Goal: Task Accomplishment & Management: Complete application form

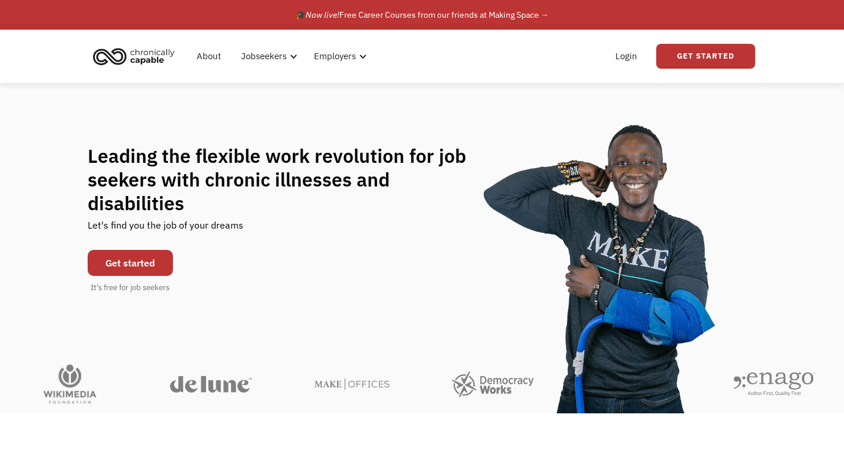
click at [138, 250] on link "Get started" at bounding box center [130, 263] width 85 height 26
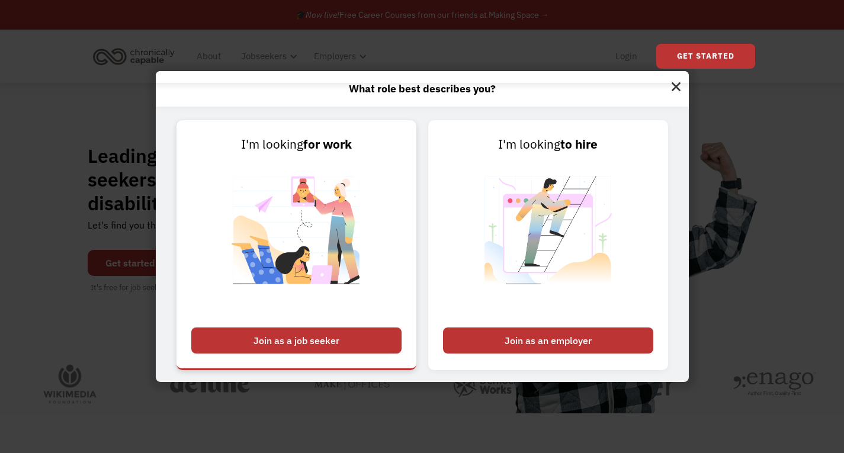
click at [326, 333] on div "Join as a job seeker" at bounding box center [296, 340] width 210 height 26
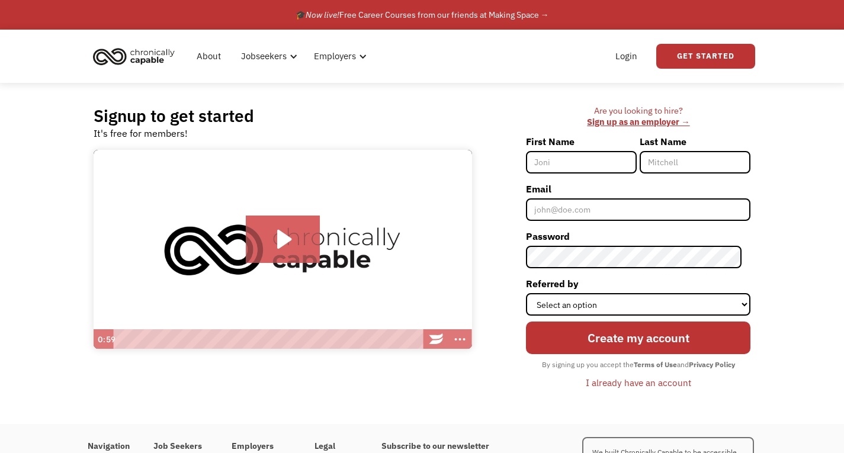
click at [595, 175] on div "First Name" at bounding box center [583, 155] width 114 height 47
click at [587, 158] on input "First Name" at bounding box center [581, 162] width 111 height 22
type input "ALFARES"
click at [674, 160] on input "ARFAH" at bounding box center [694, 162] width 111 height 22
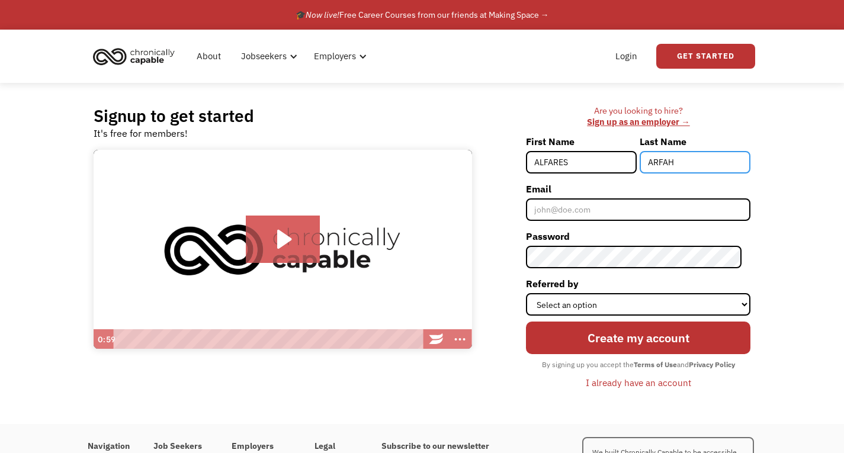
type input "Arafah"
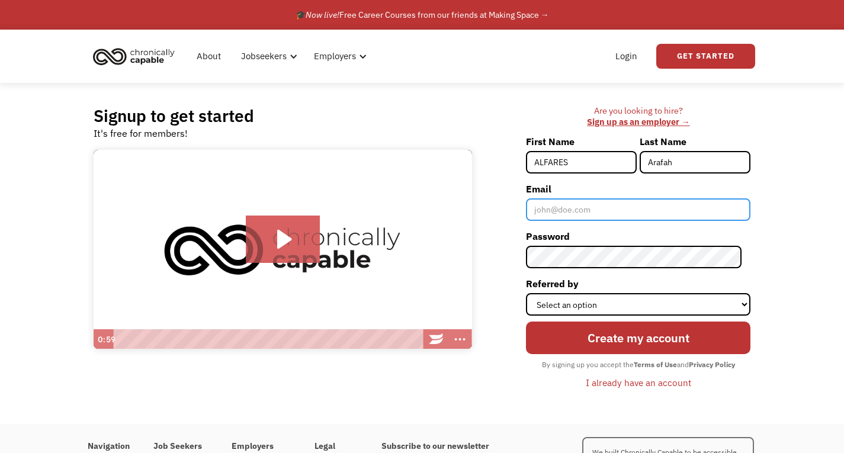
click at [607, 201] on input "Email" at bounding box center [638, 209] width 224 height 22
click at [601, 204] on input "Email" at bounding box center [638, 209] width 224 height 22
type input "[EMAIL_ADDRESS][DOMAIN_NAME]"
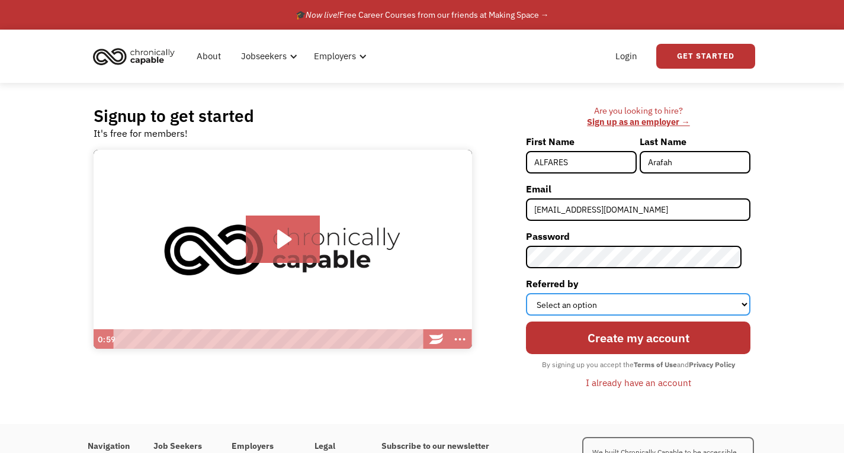
click at [590, 303] on select "Select an option Instagram Facebook Twitter Search Engine News Article Word of …" at bounding box center [638, 304] width 224 height 22
select select "Word of Mouth"
click at [535, 293] on select "Select an option Instagram Facebook Twitter Search Engine News Article Word of …" at bounding box center [638, 304] width 224 height 22
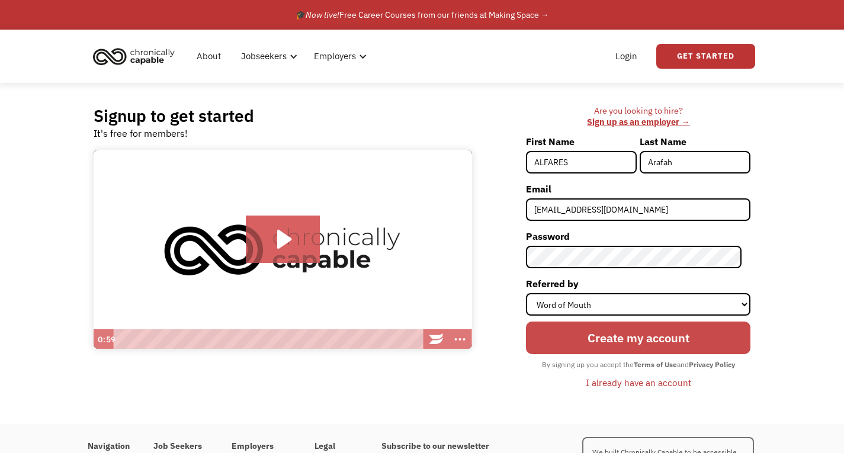
click at [632, 338] on input "Create my account" at bounding box center [638, 337] width 224 height 33
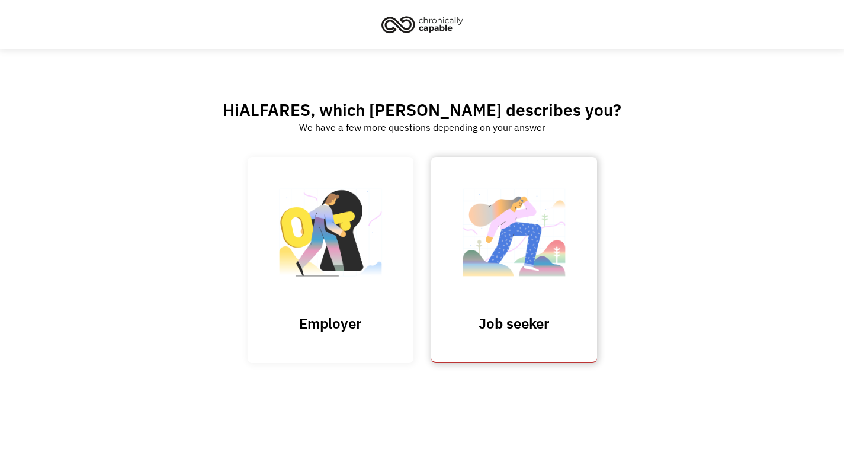
click at [539, 316] on h3 "Job seeker" at bounding box center [514, 323] width 118 height 18
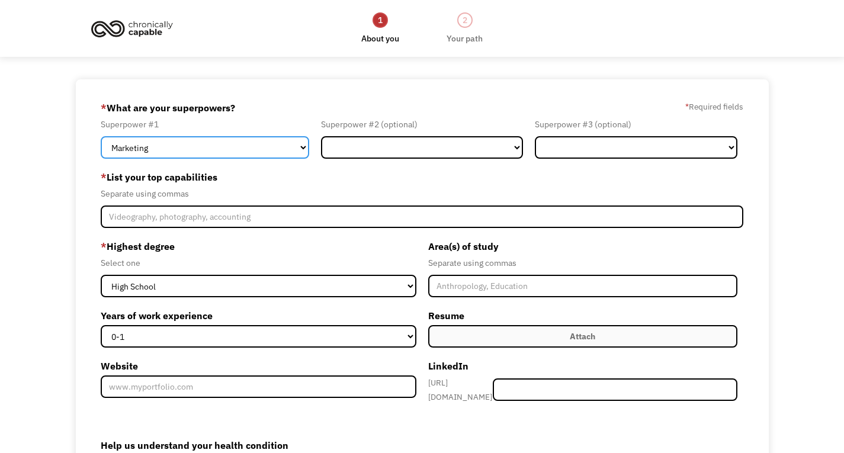
click at [210, 150] on select "Marketing Human Resources Finance Technology Operations Sales Industrial & Manu…" at bounding box center [205, 147] width 208 height 22
select select "Human Resources"
click at [101, 136] on select "Marketing Human Resources Finance Technology Operations Sales Industrial & Manu…" at bounding box center [205, 147] width 208 height 22
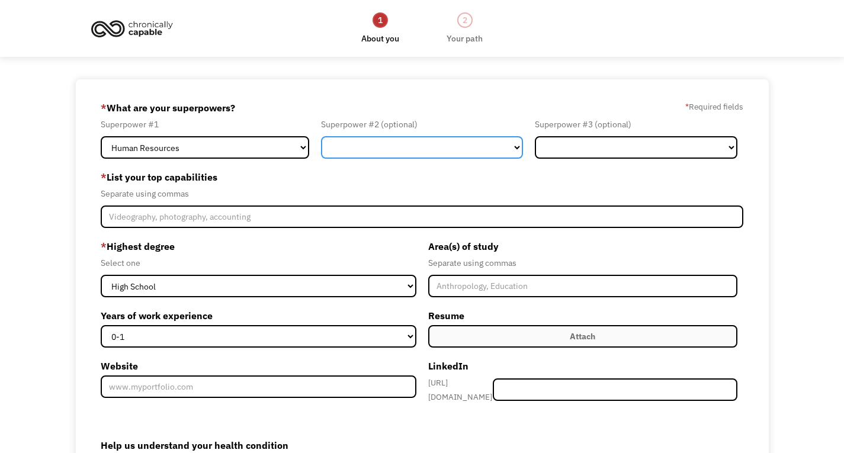
click at [361, 137] on select "Marketing Human Resources Finance Technology Operations Sales Industrial & Manu…" at bounding box center [422, 147] width 202 height 22
select select "Customer Service"
click at [321, 136] on select "Marketing Human Resources Finance Technology Operations Sales Industrial & Manu…" at bounding box center [422, 147] width 202 height 22
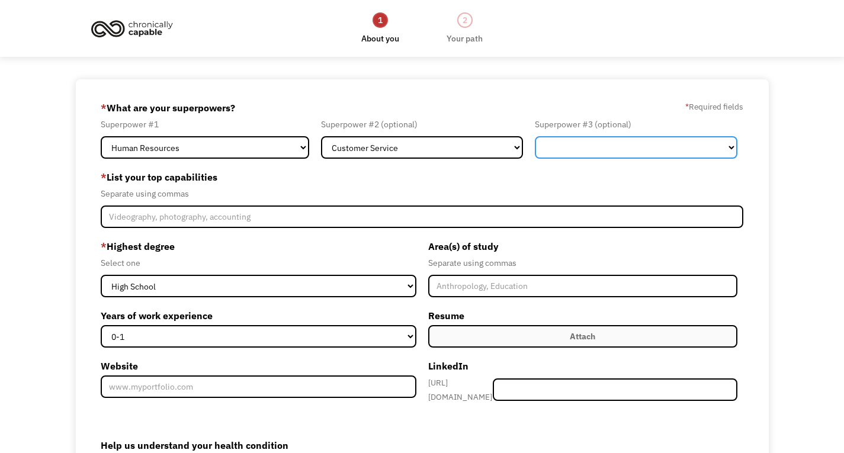
click at [556, 150] on select "Marketing Human Resources Finance Technology Operations Sales Industrial & Manu…" at bounding box center [636, 147] width 202 height 22
select select "Science & Education"
click at [535, 136] on select "Marketing Human Resources Finance Technology Operations Sales Industrial & Manu…" at bounding box center [636, 147] width 202 height 22
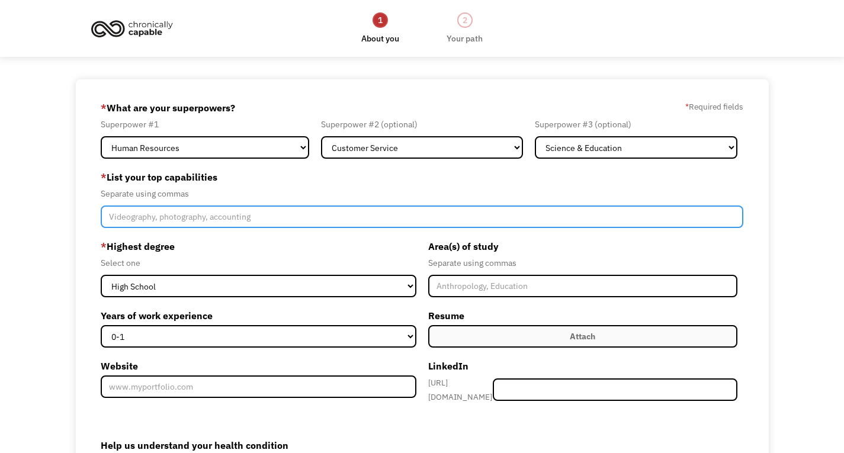
click at [338, 222] on input "Member-Create-Step1" at bounding box center [422, 216] width 642 height 22
type input "HR, Customer service, Psychology, Mathematics"
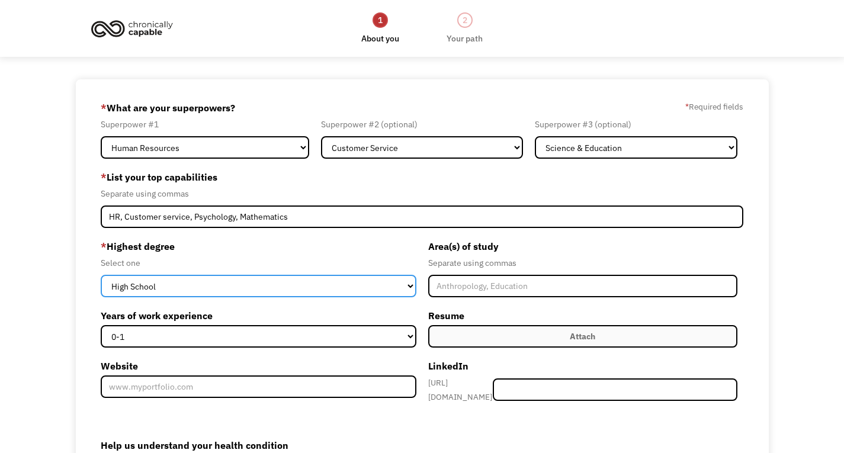
click at [317, 289] on select "High School Associates Bachelors Master's PhD" at bounding box center [258, 286] width 315 height 22
select select "masters"
click at [101, 275] on select "High School Associates Bachelors Master's PhD" at bounding box center [258, 286] width 315 height 22
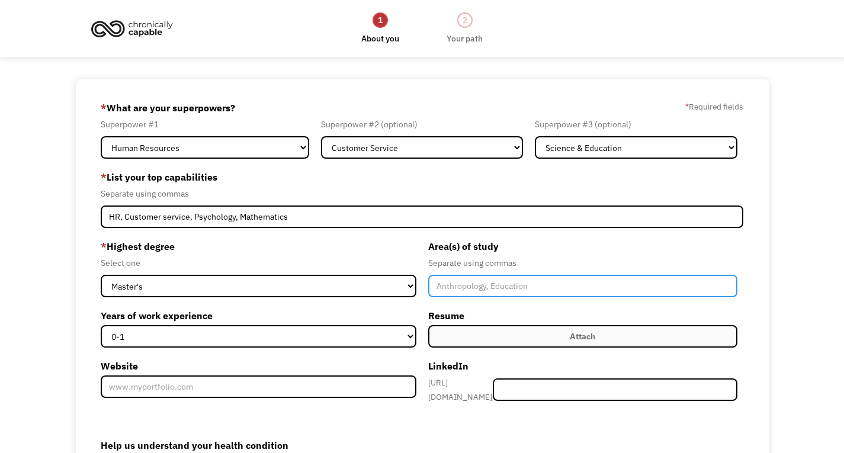
click at [487, 291] on input "Member-Create-Step1" at bounding box center [582, 286] width 309 height 22
type input "Psychology, Developmental psychology, Child Psychology"
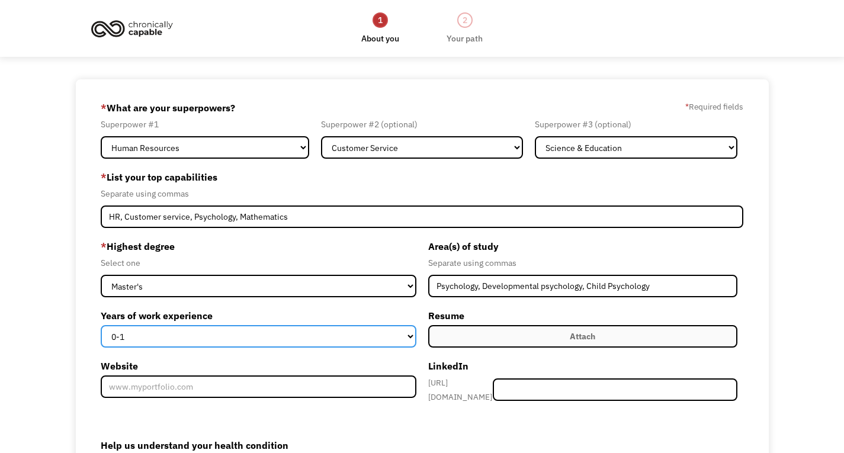
click at [158, 325] on select "0-1 2-4 5-10 11-15 15+" at bounding box center [258, 336] width 315 height 22
select select "5-10"
click at [101, 325] on select "0-1 2-4 5-10 11-15 15+" at bounding box center [258, 336] width 315 height 22
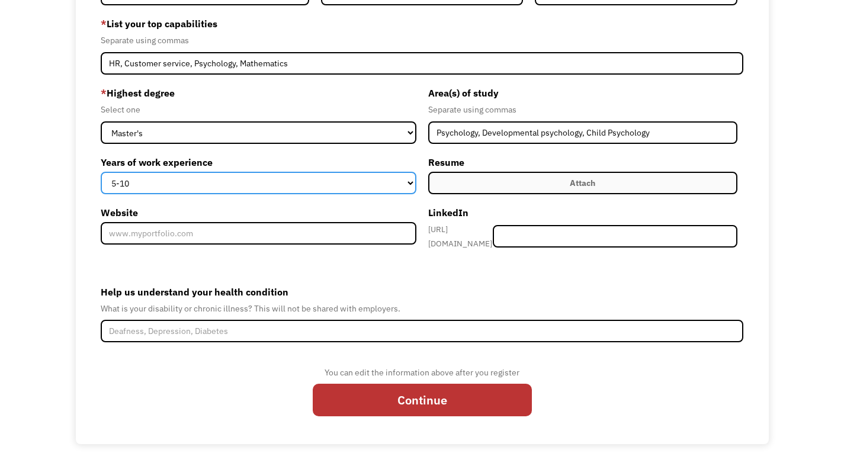
scroll to position [154, 0]
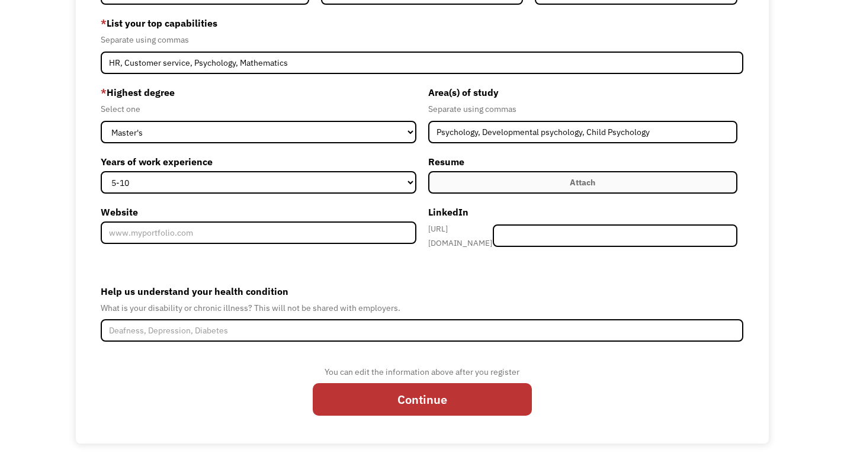
drag, startPoint x: 394, startPoint y: 403, endPoint x: 223, endPoint y: 349, distance: 179.4
click at [223, 349] on form "68ddf65f98a0d9b461901999 alfarisarafah1@gmail.com ALFARES Arafah Word of Mouth …" at bounding box center [422, 184] width 642 height 480
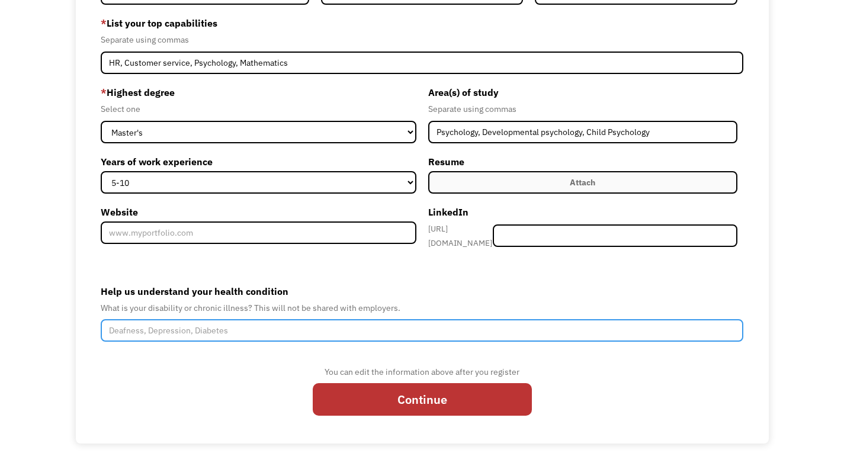
click at [209, 328] on input "Help us understand your health condition" at bounding box center [422, 330] width 642 height 22
type input "D"
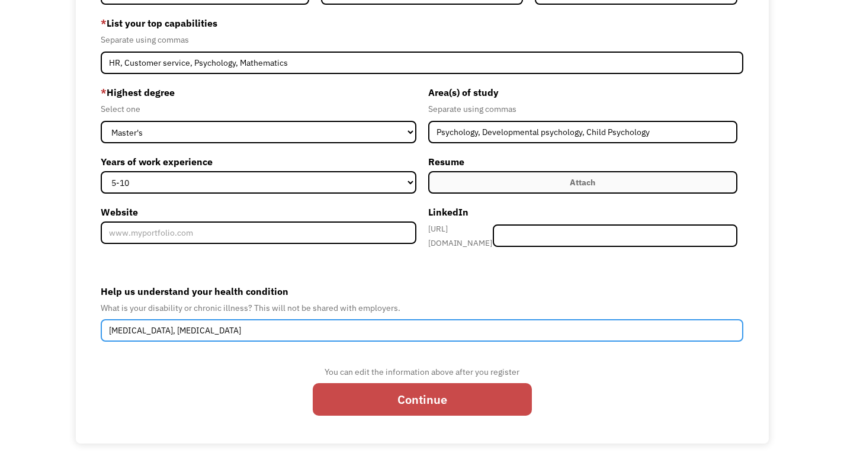
type input "Depression, Diabetes"
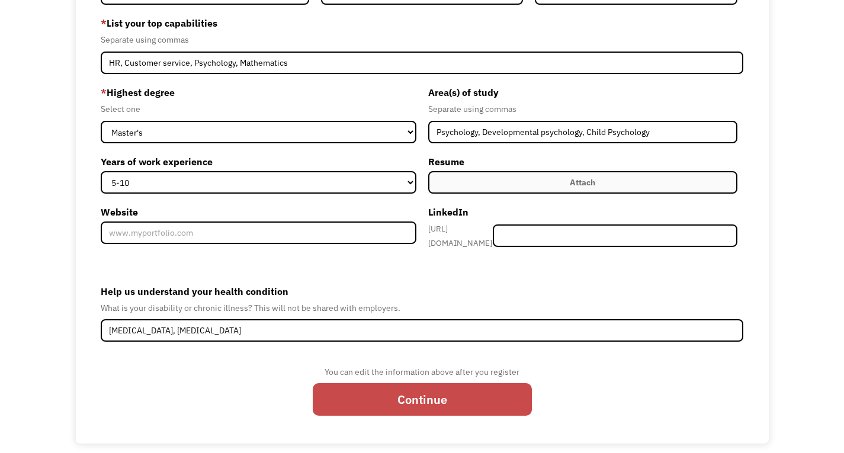
click at [409, 403] on input "Continue" at bounding box center [422, 399] width 219 height 33
type input "Please wait..."
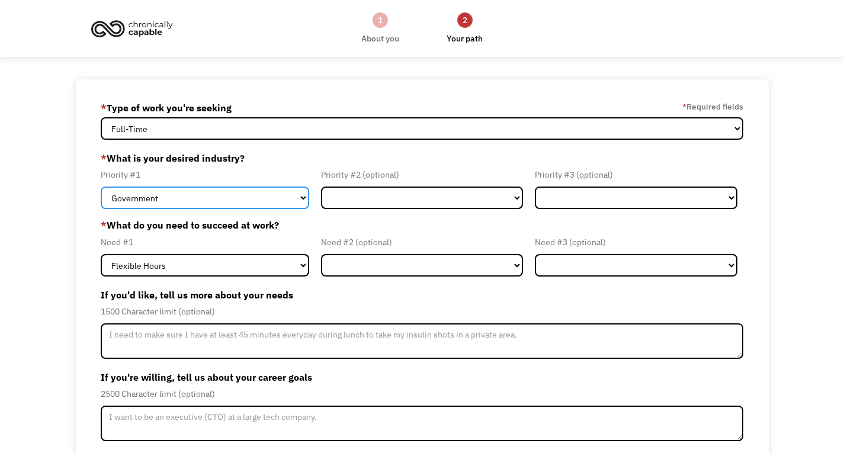
click at [197, 198] on select "Government Finance & Insurance Health & Social Care Tech & Engineering Creative…" at bounding box center [205, 197] width 208 height 22
select select "Administrative"
click at [101, 186] on select "Government Finance & Insurance Health & Social Care Tech & Engineering Creative…" at bounding box center [205, 197] width 208 height 22
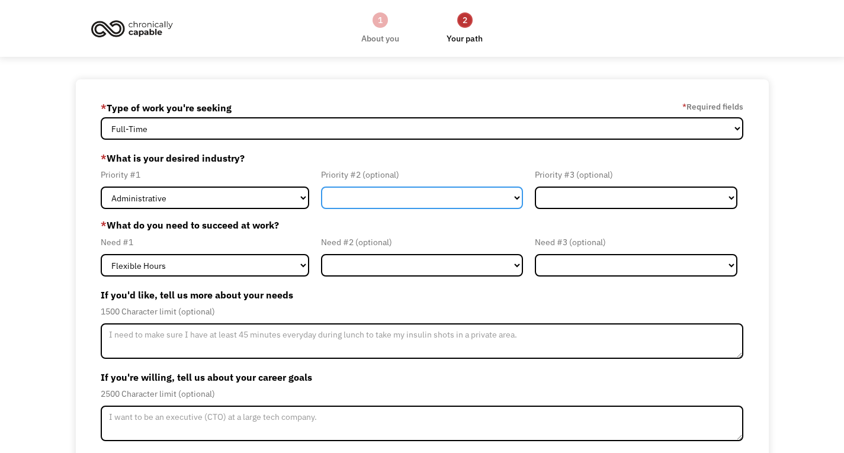
click at [356, 206] on select "Government Finance & Insurance Health & Social Care Tech & Engineering Creative…" at bounding box center [422, 197] width 202 height 22
select select "Health & Social Care"
click at [321, 186] on select "Government Finance & Insurance Health & Social Care Tech & Engineering Creative…" at bounding box center [422, 197] width 202 height 22
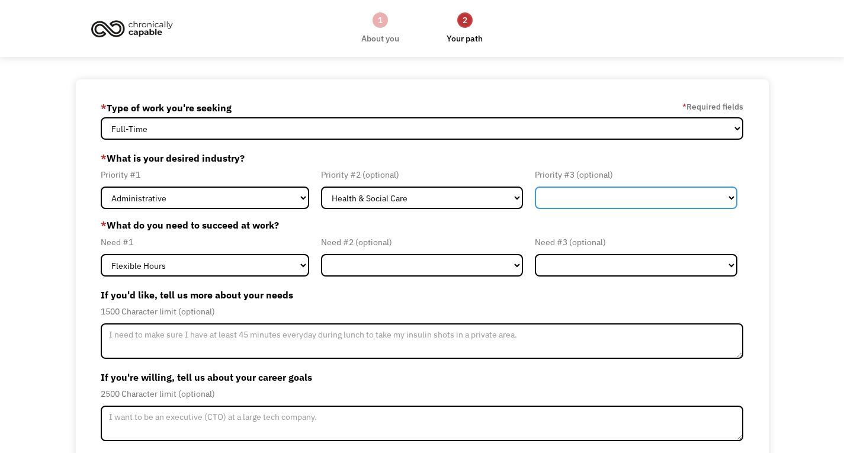
click at [583, 194] on select "Government Finance & Insurance Health & Social Care Tech & Engineering Creative…" at bounding box center [636, 197] width 202 height 22
select select "Education"
click at [535, 186] on select "Government Finance & Insurance Health & Social Care Tech & Engineering Creative…" at bounding box center [636, 197] width 202 height 22
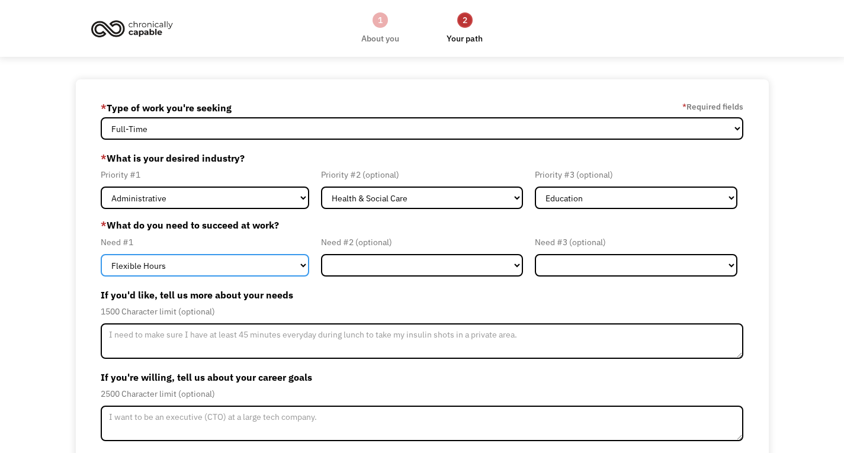
click at [215, 262] on select "Flexible Hours Remote Work Service Animal On-site Accommodations Visual Support…" at bounding box center [205, 265] width 208 height 22
click at [204, 262] on select "Flexible Hours Remote Work Service Animal On-site Accommodations Visual Support…" at bounding box center [205, 265] width 208 height 22
click at [101, 254] on select "Flexible Hours Remote Work Service Animal On-site Accommodations Visual Support…" at bounding box center [205, 265] width 208 height 22
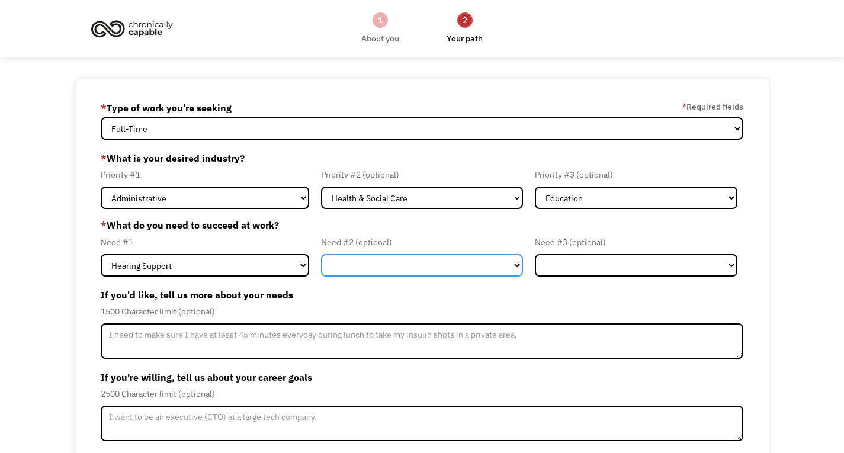
click at [410, 265] on select "Flexible Hours Remote Work Service Animal On-site Accommodations Visual Support…" at bounding box center [422, 265] width 202 height 22
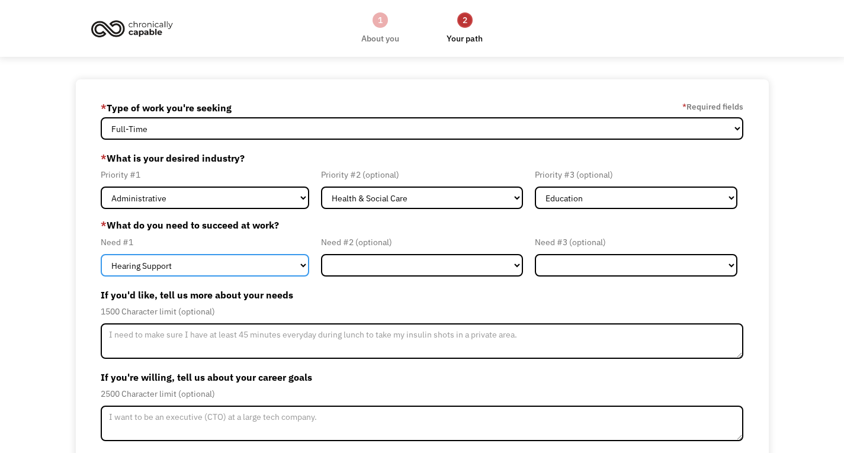
click at [188, 275] on select "Flexible Hours Remote Work Service Animal On-site Accommodations Visual Support…" at bounding box center [205, 265] width 208 height 22
click at [101, 254] on select "Flexible Hours Remote Work Service Animal On-site Accommodations Visual Support…" at bounding box center [205, 265] width 208 height 22
click at [191, 270] on select "Flexible Hours Remote Work Service Animal On-site Accommodations Visual Support…" at bounding box center [205, 265] width 208 height 22
select select "Remote Work"
click at [101, 254] on select "Flexible Hours Remote Work Service Animal On-site Accommodations Visual Support…" at bounding box center [205, 265] width 208 height 22
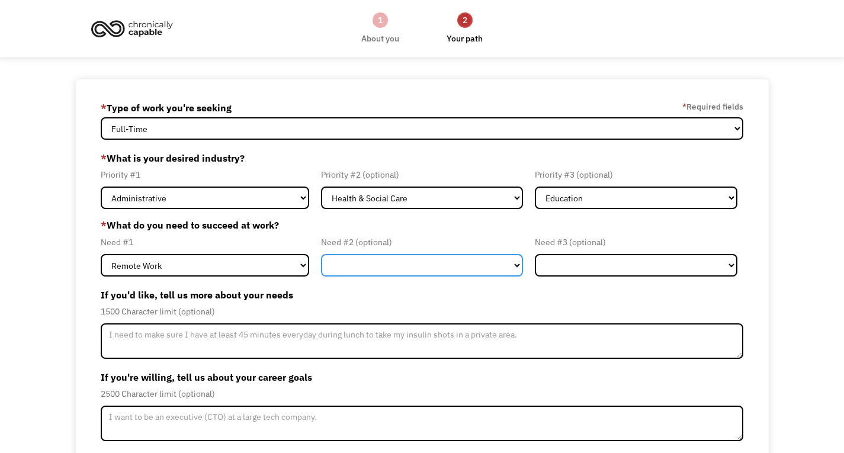
click at [353, 264] on select "Flexible Hours Remote Work Service Animal On-site Accommodations Visual Support…" at bounding box center [422, 265] width 202 height 22
select select "Flexible Hours"
click at [321, 254] on select "Flexible Hours Remote Work Service Animal On-site Accommodations Visual Support…" at bounding box center [422, 265] width 202 height 22
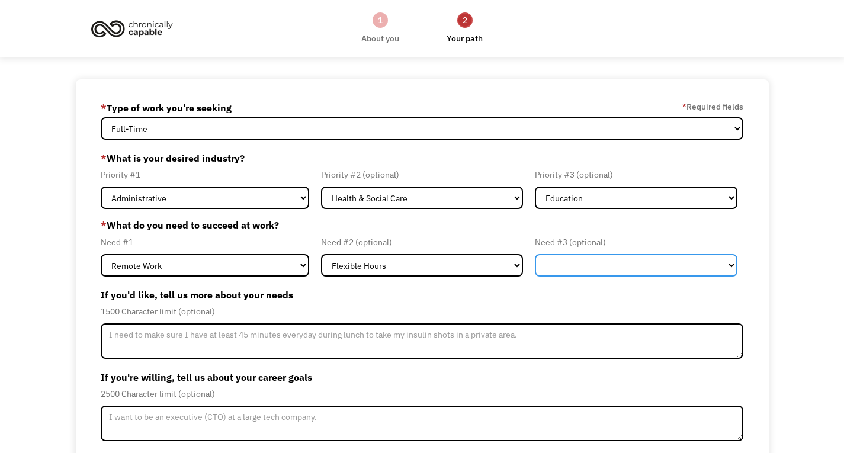
click at [609, 262] on select "Flexible Hours Remote Work Service Animal On-site Accommodations Visual Support…" at bounding box center [636, 265] width 202 height 22
click at [495, 301] on label "If you'd like, tell us more about your needs" at bounding box center [422, 294] width 642 height 19
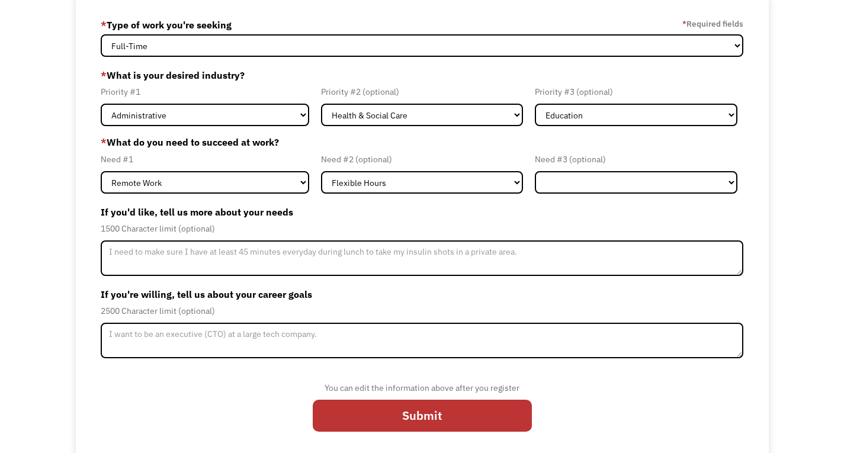
scroll to position [89, 0]
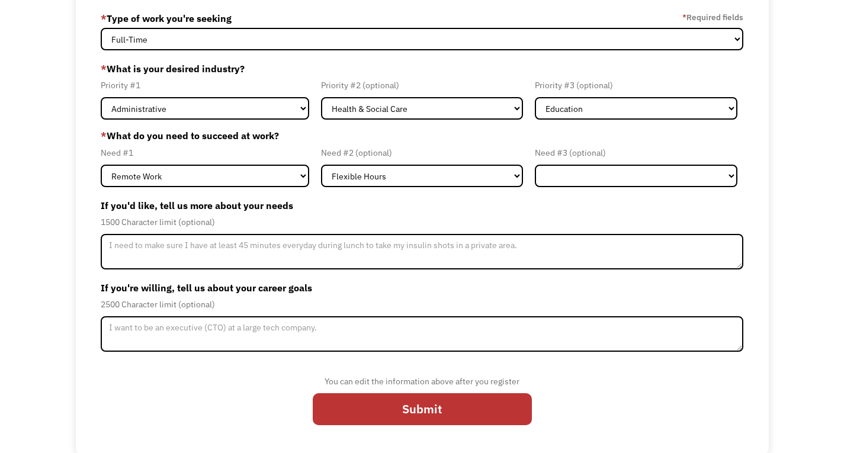
drag, startPoint x: 405, startPoint y: 404, endPoint x: 331, endPoint y: 334, distance: 101.8
click at [331, 334] on form "68ddf65f98a0d9b461901999 alfarisarafah1@gmail.com ALFARES Arafah * Type of work…" at bounding box center [422, 221] width 642 height 425
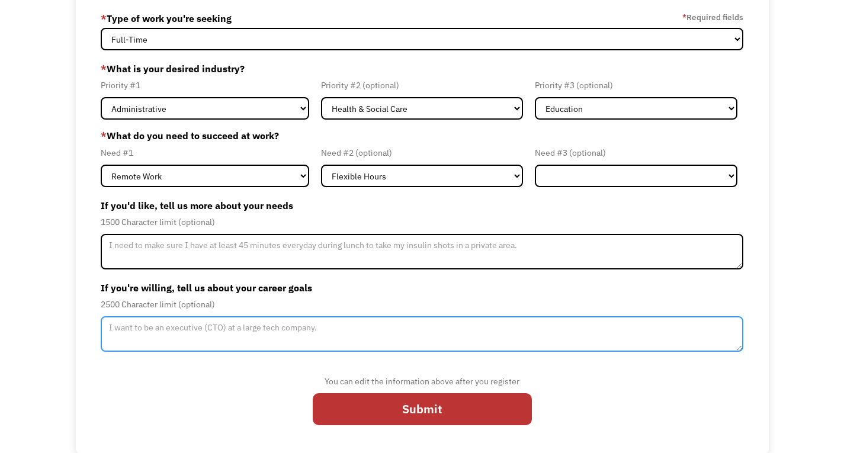
click at [331, 334] on textarea "Member-Update-Form-Step2" at bounding box center [422, 334] width 642 height 36
type textarea "I"
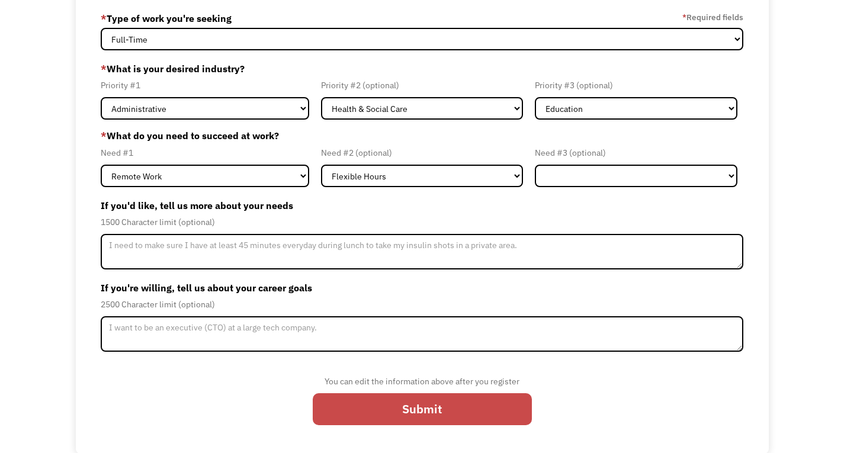
click at [431, 401] on input "Submit" at bounding box center [422, 409] width 219 height 33
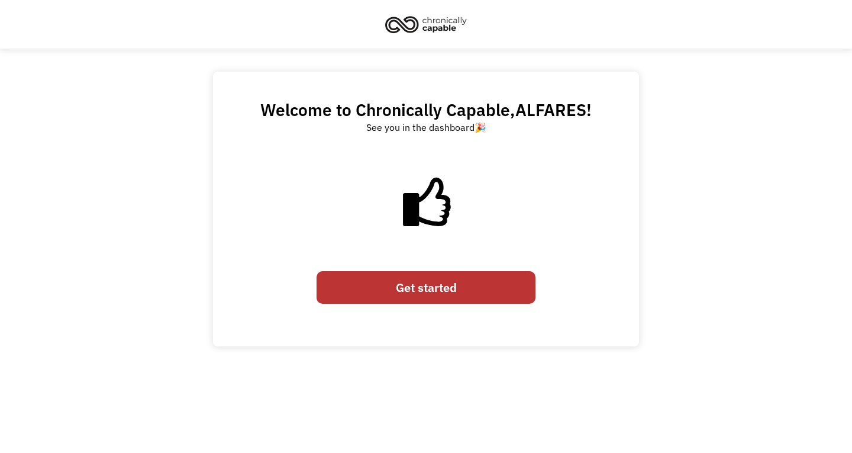
click at [406, 286] on link "Get started" at bounding box center [426, 287] width 219 height 33
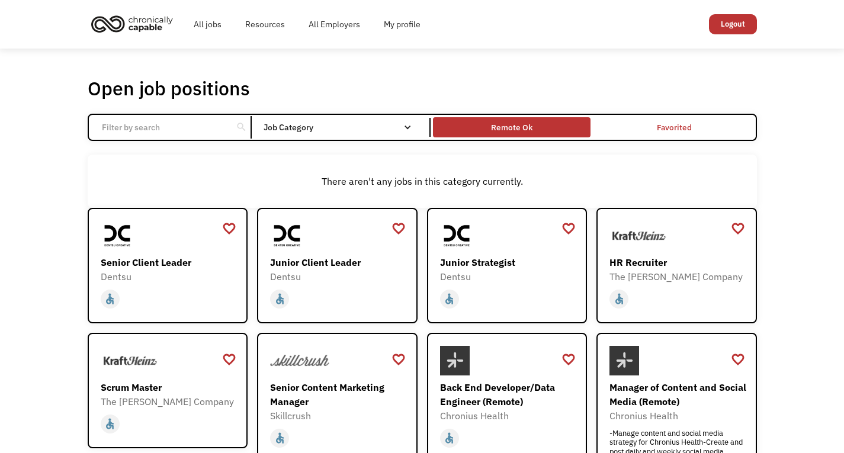
click at [504, 133] on div "Remote Ok" at bounding box center [511, 127] width 41 height 14
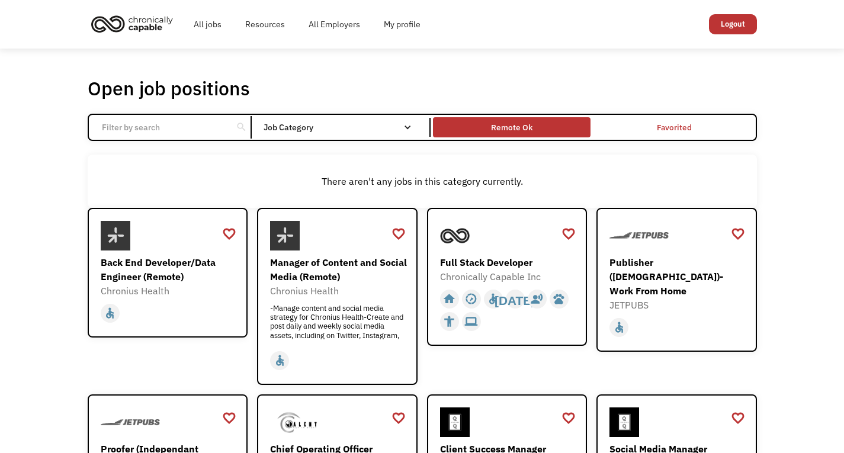
click at [539, 127] on div "Remote Ok" at bounding box center [511, 127] width 157 height 14
